Goal: Find specific page/section: Find specific page/section

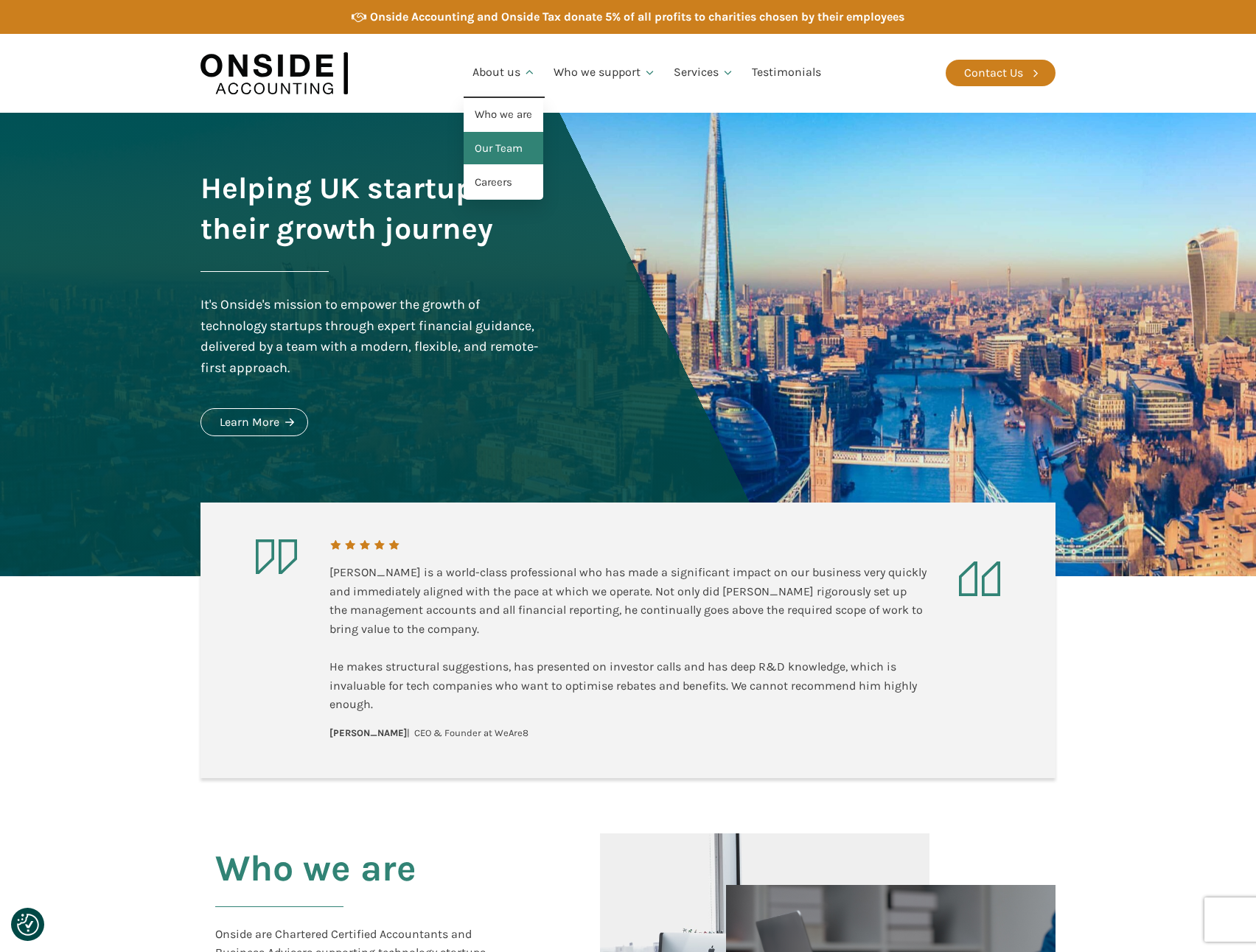
click at [500, 143] on link "Our Team" at bounding box center [504, 149] width 79 height 34
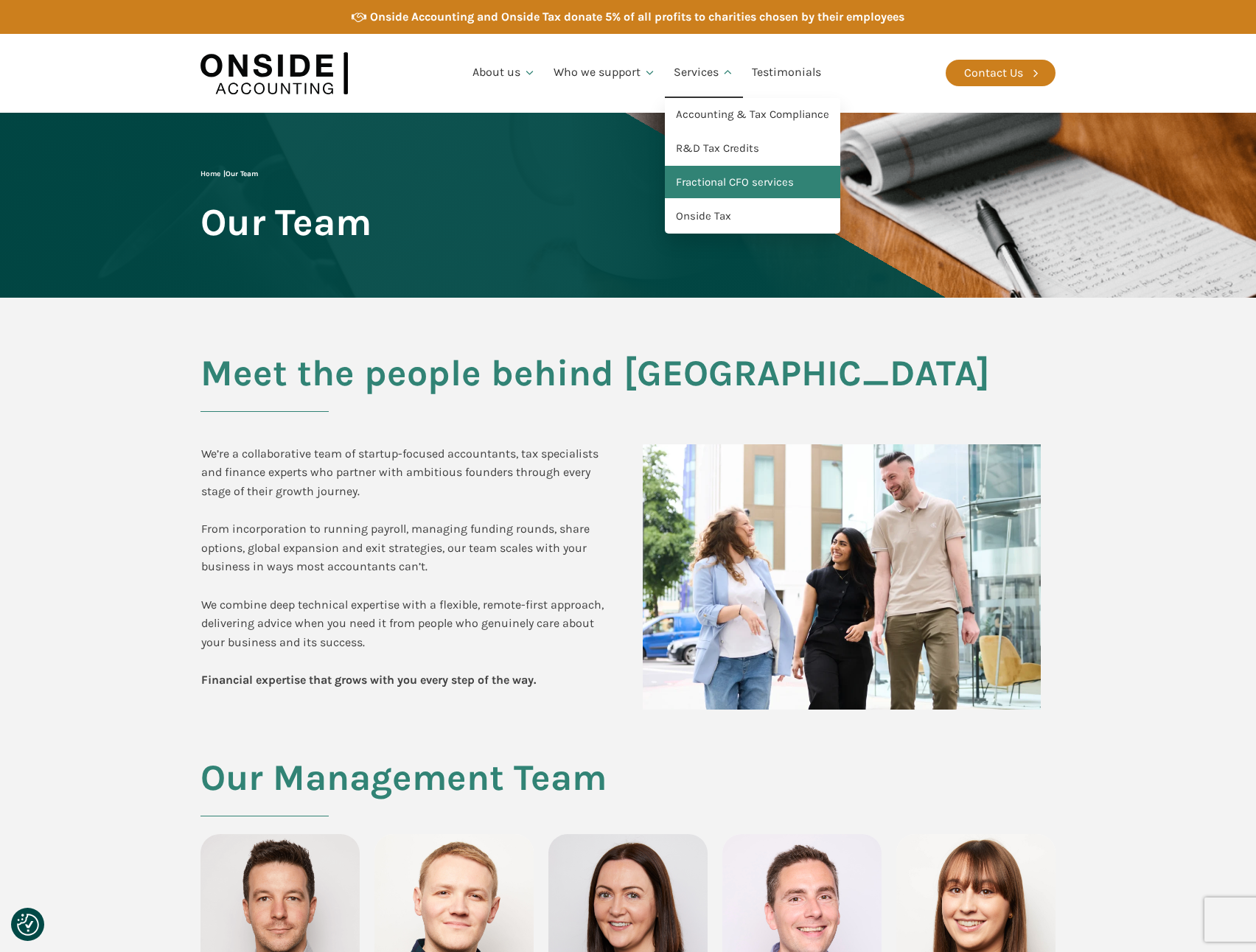
click at [713, 183] on link "Fractional CFO services" at bounding box center [752, 183] width 176 height 34
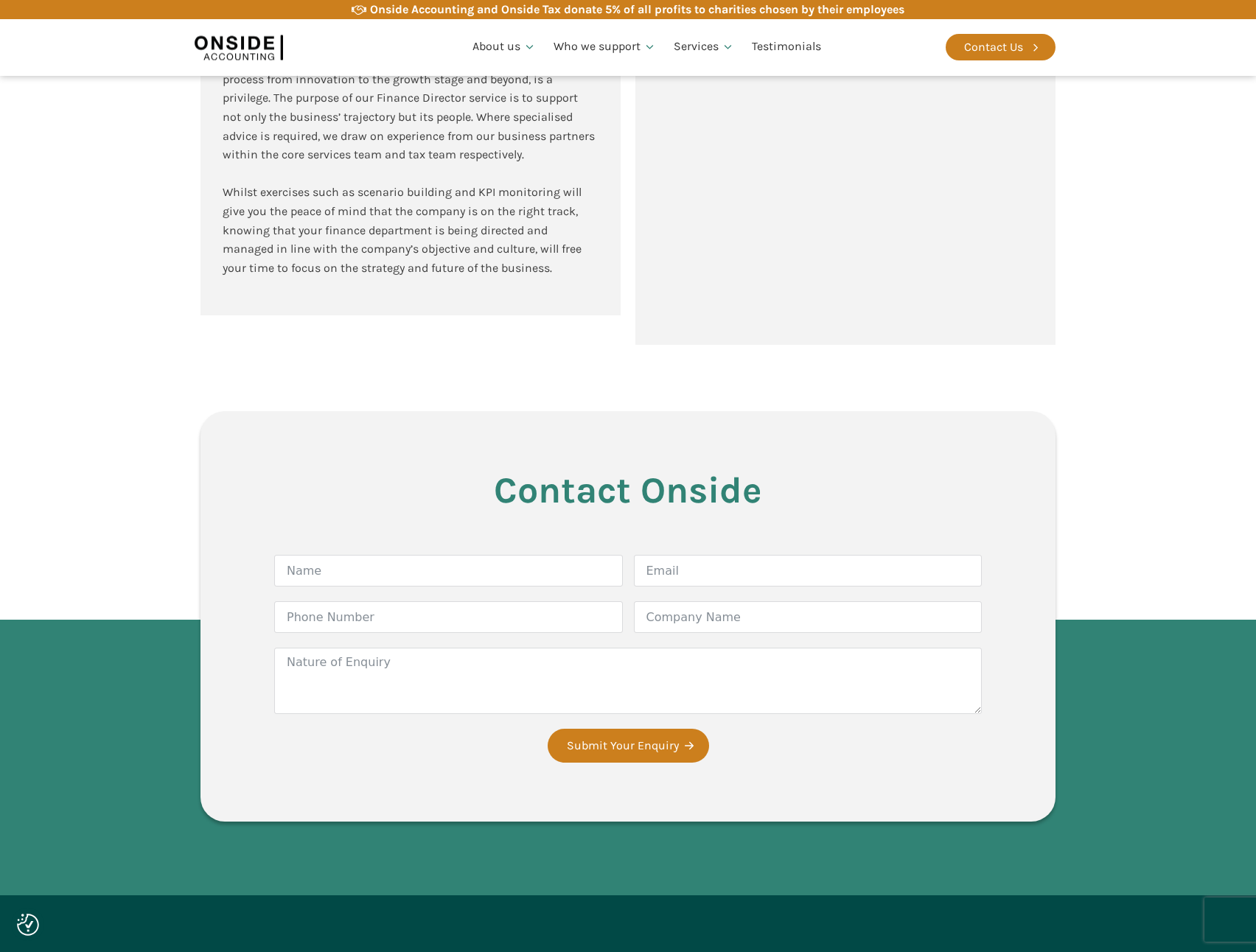
scroll to position [1444, 0]
